Goal: Information Seeking & Learning: Check status

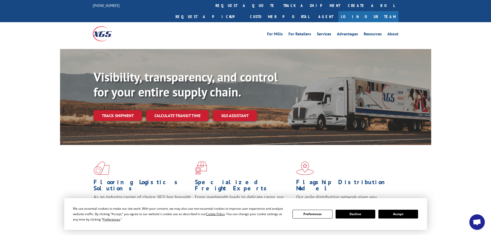
click at [125, 110] on link "Track shipment" at bounding box center [118, 115] width 48 height 11
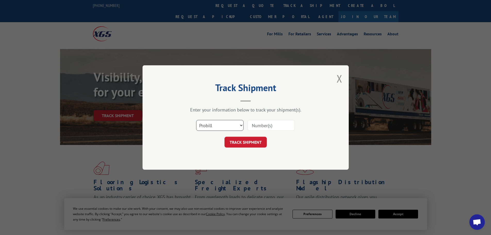
click at [214, 124] on select "Select category... Probill BOL PO" at bounding box center [219, 125] width 47 height 11
select select "bol"
click at [196, 120] on select "Select category... Probill BOL PO" at bounding box center [219, 125] width 47 height 11
click at [265, 125] on input at bounding box center [270, 125] width 47 height 11
type input "7090831"
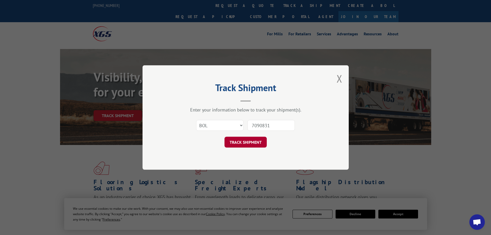
click at [247, 137] on button "TRACK SHIPMENT" at bounding box center [245, 142] width 42 height 11
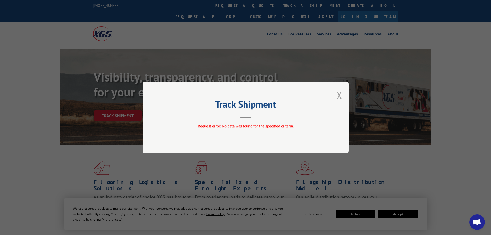
click at [337, 92] on button "Close modal" at bounding box center [339, 95] width 6 height 14
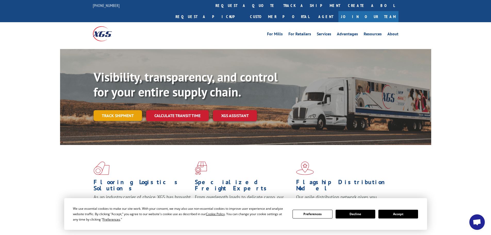
click at [121, 110] on link "Track shipment" at bounding box center [118, 115] width 48 height 11
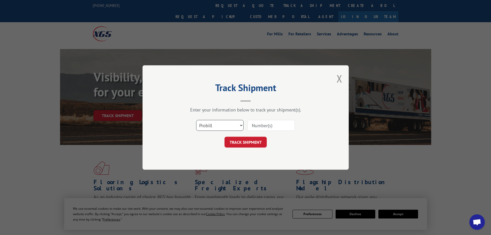
click at [222, 128] on select "Select category... Probill BOL PO" at bounding box center [219, 125] width 47 height 11
select select "bol"
click at [196, 120] on select "Select category... Probill BOL PO" at bounding box center [219, 125] width 47 height 11
click at [265, 125] on input at bounding box center [270, 125] width 47 height 11
type input "7090831"
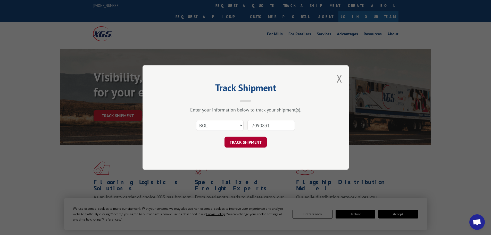
click at [253, 139] on button "TRACK SHIPMENT" at bounding box center [245, 142] width 42 height 11
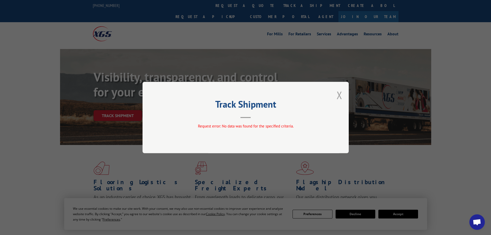
click at [338, 92] on button "Close modal" at bounding box center [339, 95] width 6 height 14
